Goal: Find specific page/section: Find specific page/section

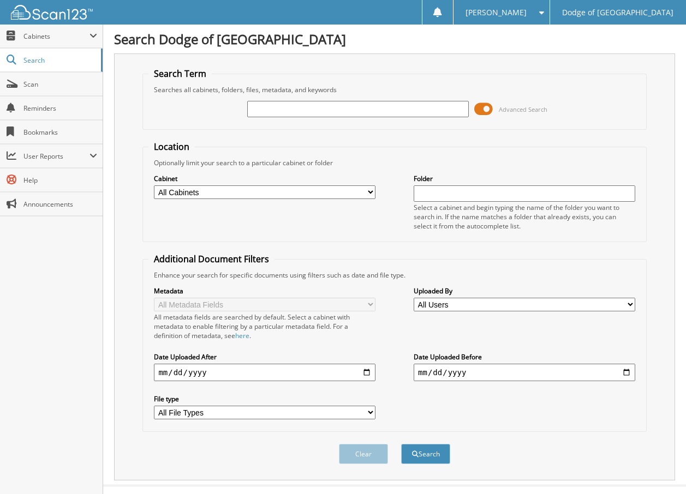
click at [369, 195] on select "All Cabinets ALLY SMARTCASH ALLY SMARTCASH 2025 CAR DEALS CAR DEALS 2024 CAR DE…" at bounding box center [264, 192] width 221 height 14
select select "52282"
click at [154, 185] on select "All Cabinets ALLY SMARTCASH ALLY SMARTCASH 2025 CAR DEALS CAR DEALS 2024 CAR DE…" at bounding box center [264, 192] width 221 height 14
click at [294, 106] on input "text" at bounding box center [357, 109] width 221 height 16
type input "6147789"
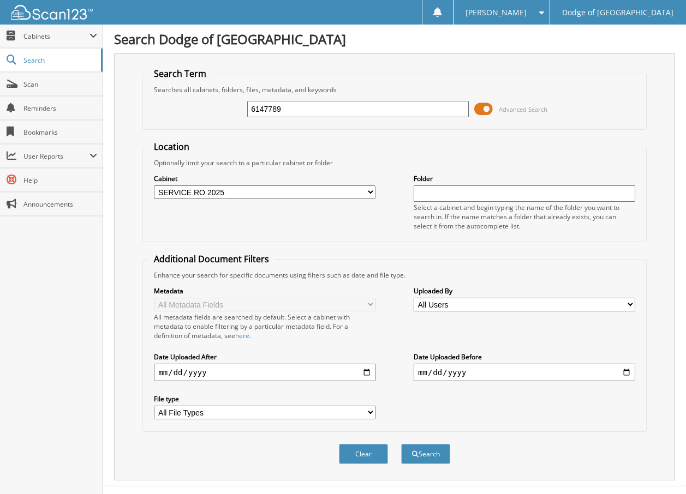
click at [401, 444] on button "Search" at bounding box center [425, 454] width 49 height 20
click at [32, 82] on span "Scan" at bounding box center [60, 84] width 74 height 9
type input "6147789"
click at [401, 444] on button "Search" at bounding box center [425, 454] width 49 height 20
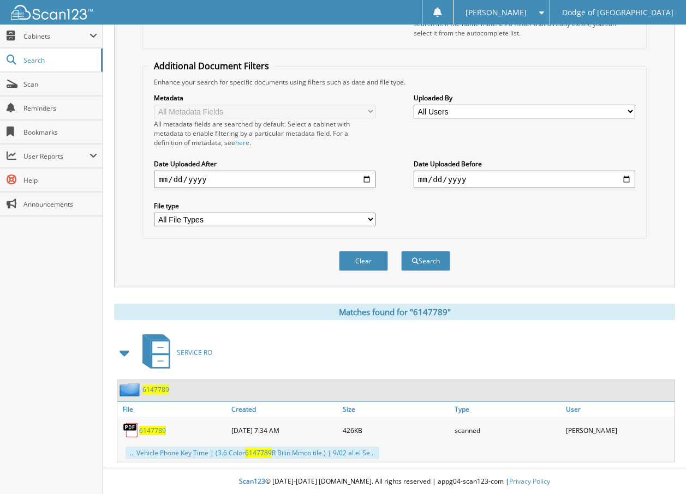
scroll to position [195, 0]
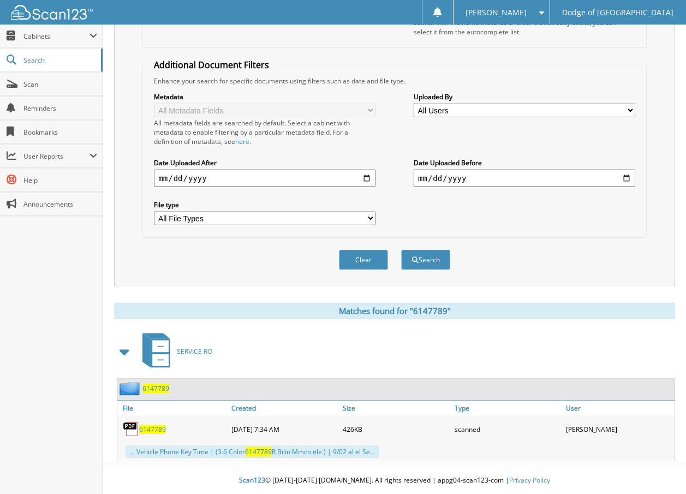
click at [150, 430] on span "6147789" at bounding box center [152, 429] width 27 height 9
